Goal: Information Seeking & Learning: Learn about a topic

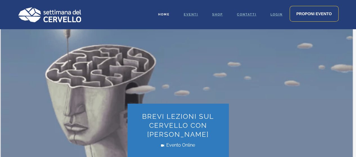
click at [169, 15] on span "Home" at bounding box center [164, 15] width 12 height 4
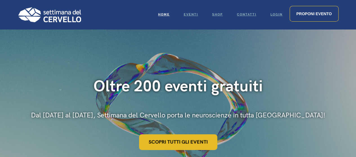
click at [187, 140] on link "Scopri tutti gli eventi" at bounding box center [178, 143] width 78 height 16
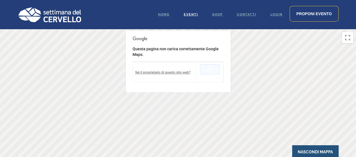
click at [210, 68] on button "OK" at bounding box center [210, 69] width 20 height 10
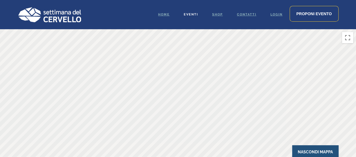
click at [189, 15] on span "Eventi" at bounding box center [191, 15] width 14 height 4
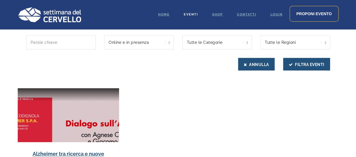
scroll to position [169, 0]
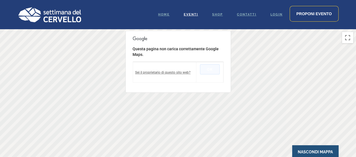
click at [215, 68] on button "OK" at bounding box center [210, 69] width 20 height 10
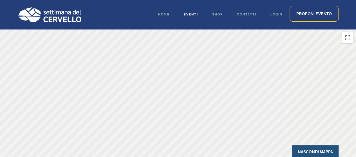
scroll to position [113, 0]
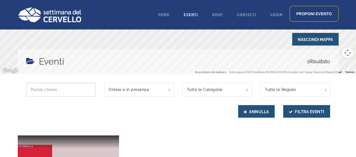
click at [68, 91] on input "text" at bounding box center [61, 90] width 70 height 14
type input "cervello"
click at [283, 105] on button "Filtra Eventi" at bounding box center [306, 111] width 47 height 13
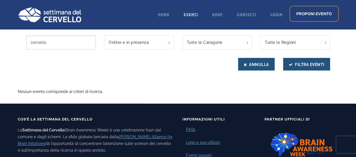
scroll to position [169, 0]
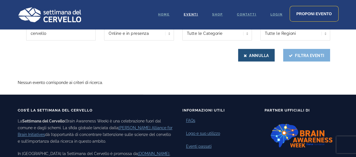
click at [313, 56] on button "Filtra Eventi" at bounding box center [306, 55] width 47 height 13
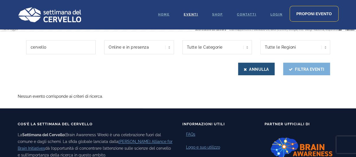
scroll to position [113, 0]
